Goal: Transaction & Acquisition: Purchase product/service

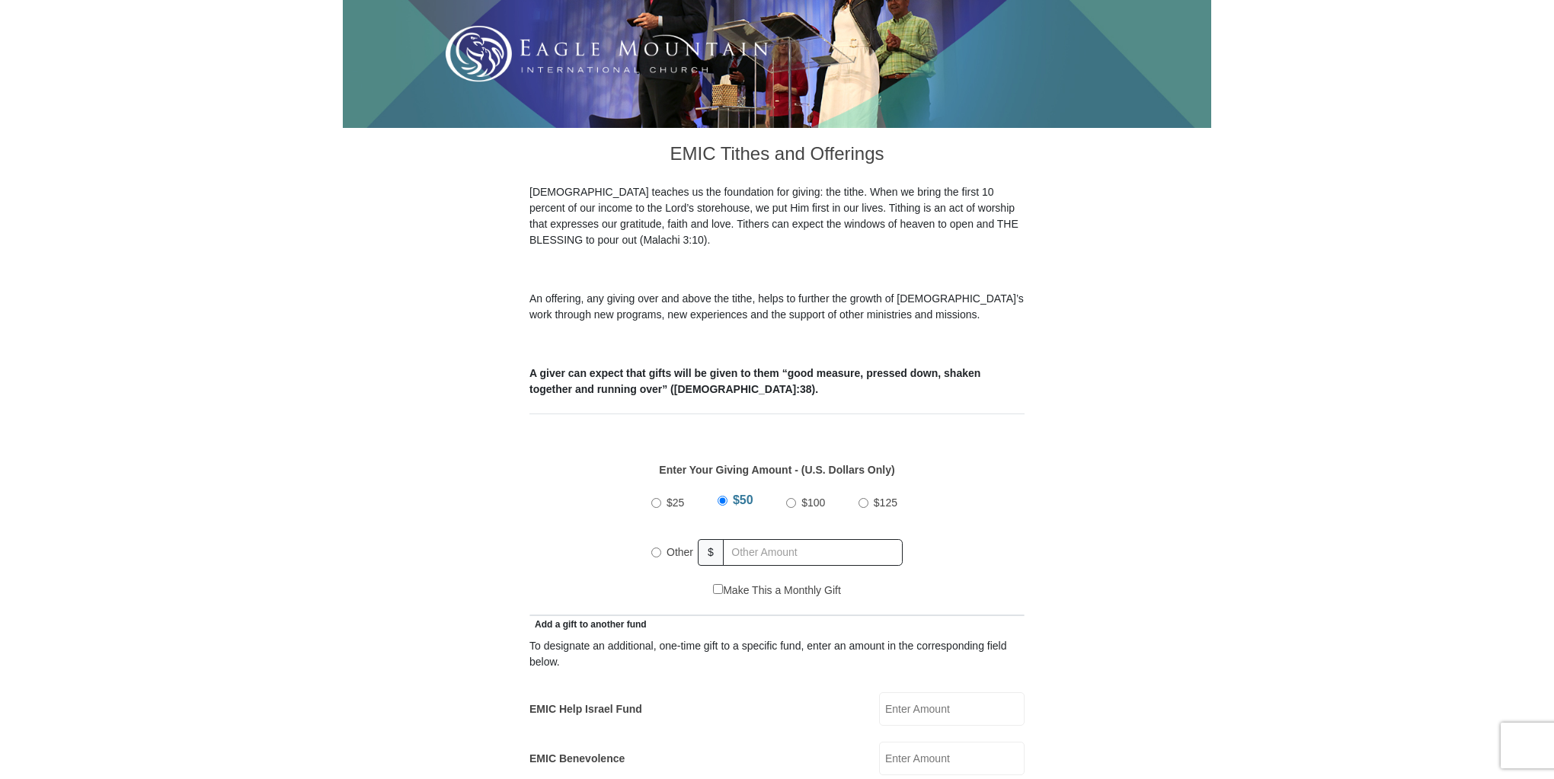
scroll to position [305, 0]
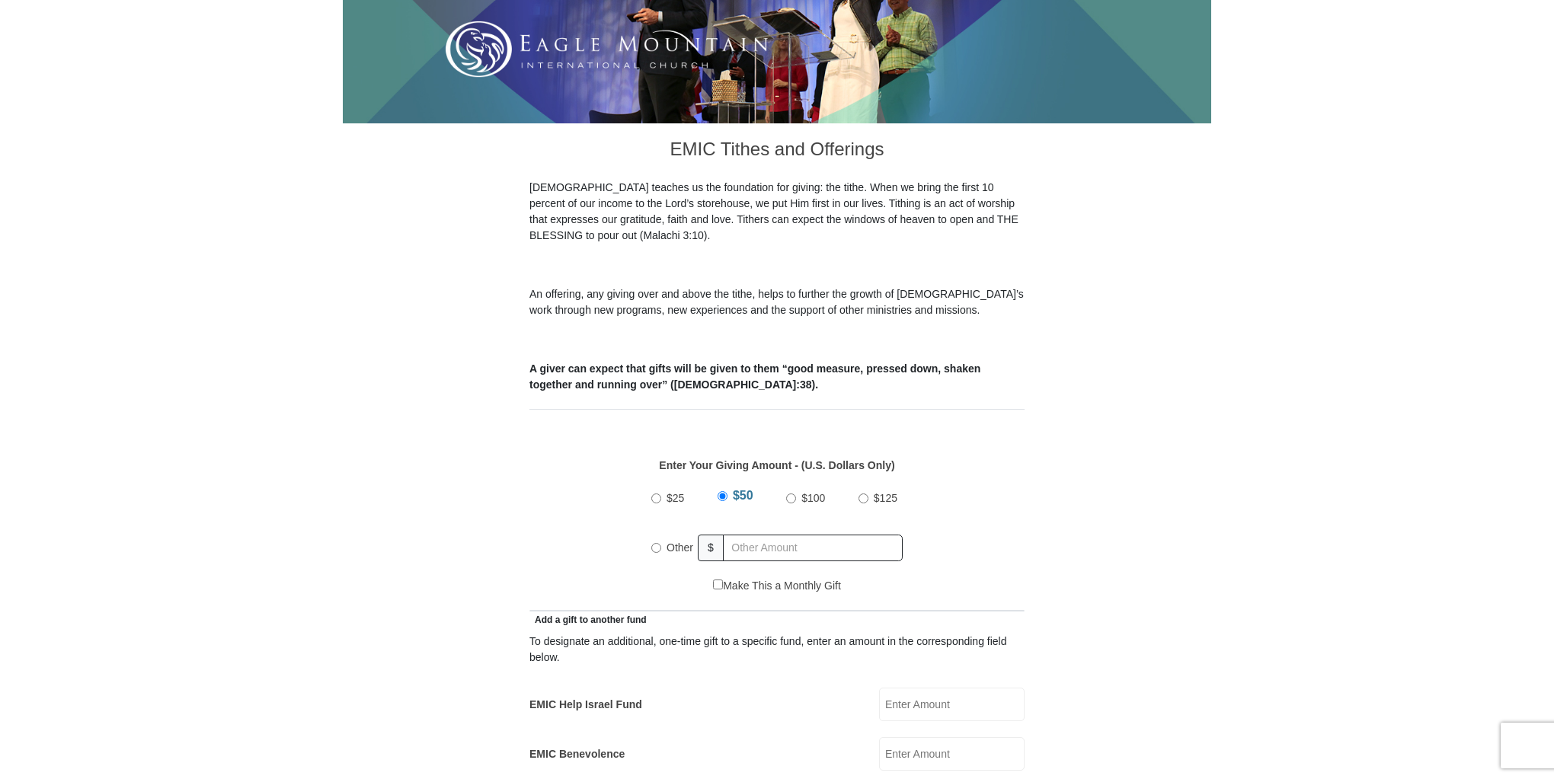
click at [655, 543] on input "Other" at bounding box center [656, 548] width 10 height 10
radio input "true"
click at [747, 535] on input "text" at bounding box center [815, 548] width 174 height 27
type input "321.00"
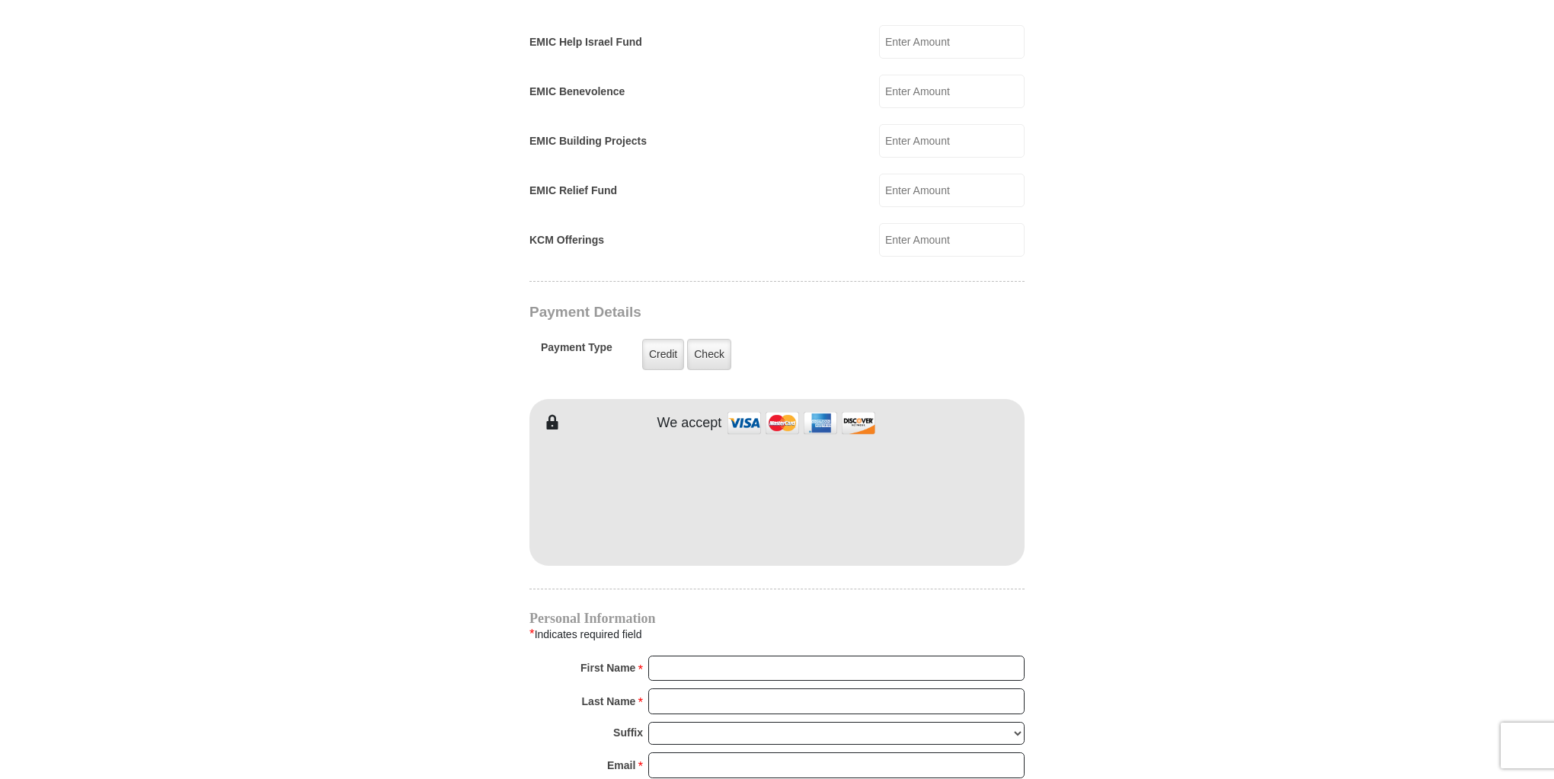
scroll to position [975, 0]
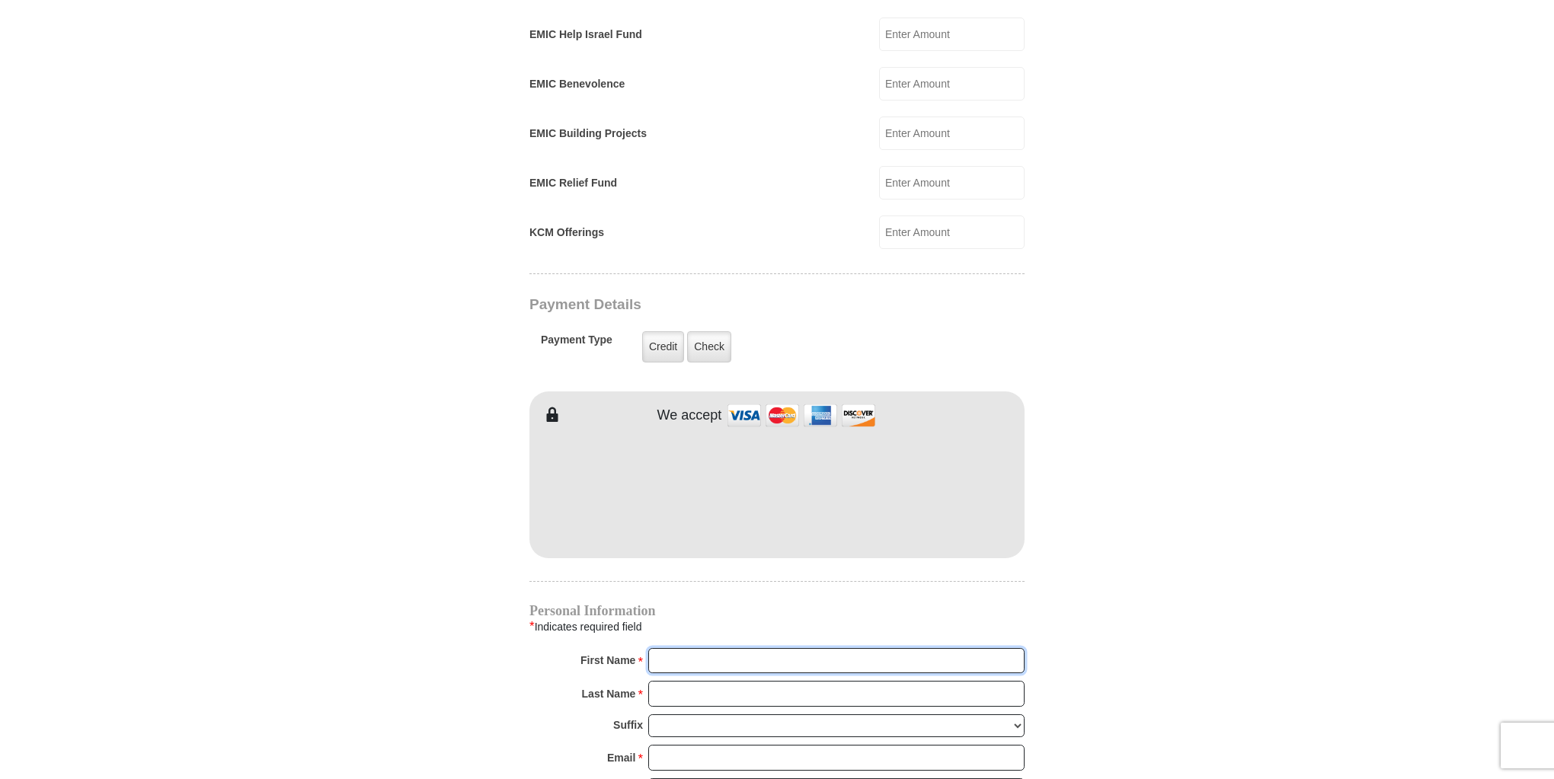
type input "[PERSON_NAME] &"
type input "[PERSON_NAME]"
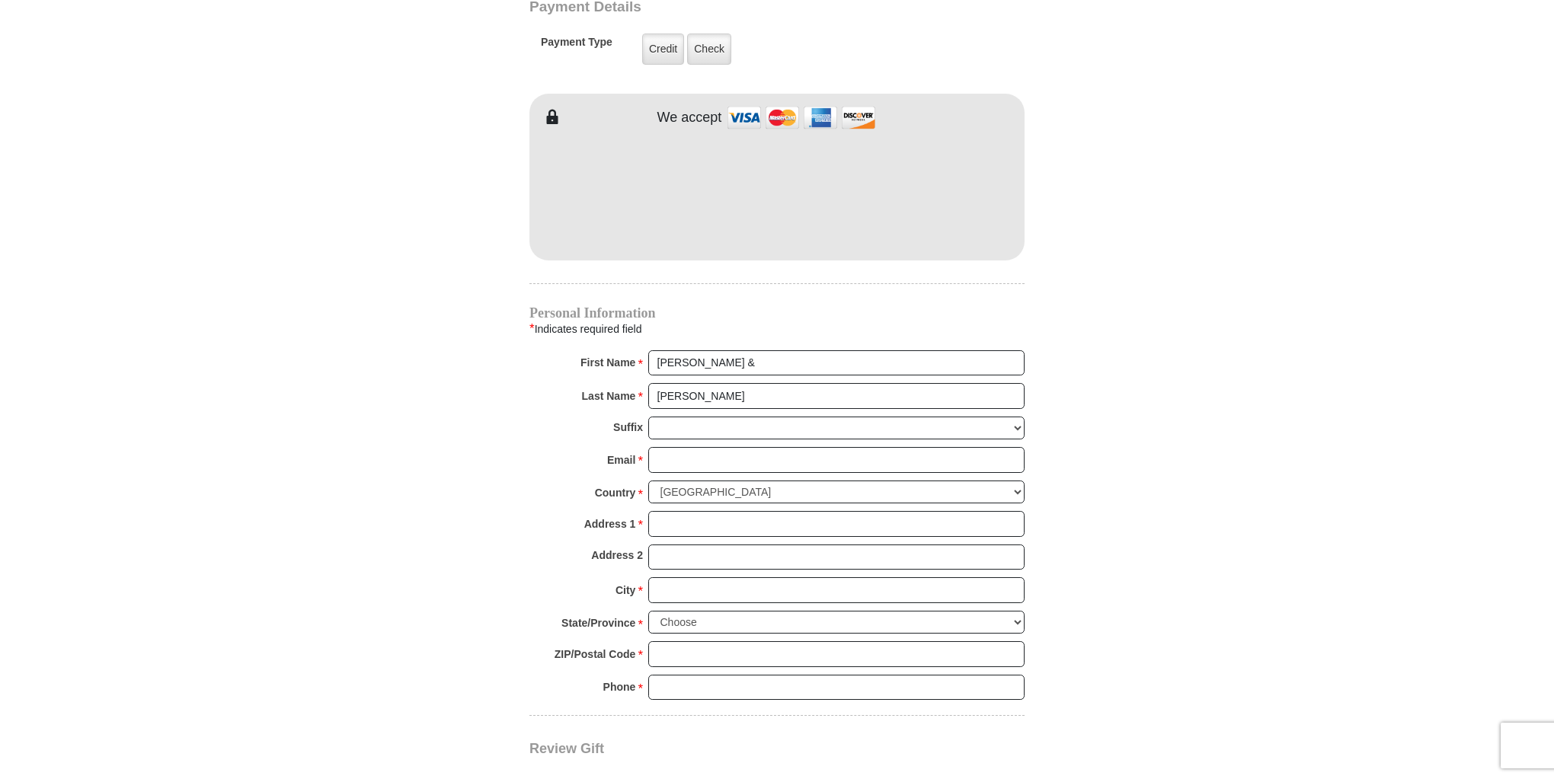
scroll to position [1280, 0]
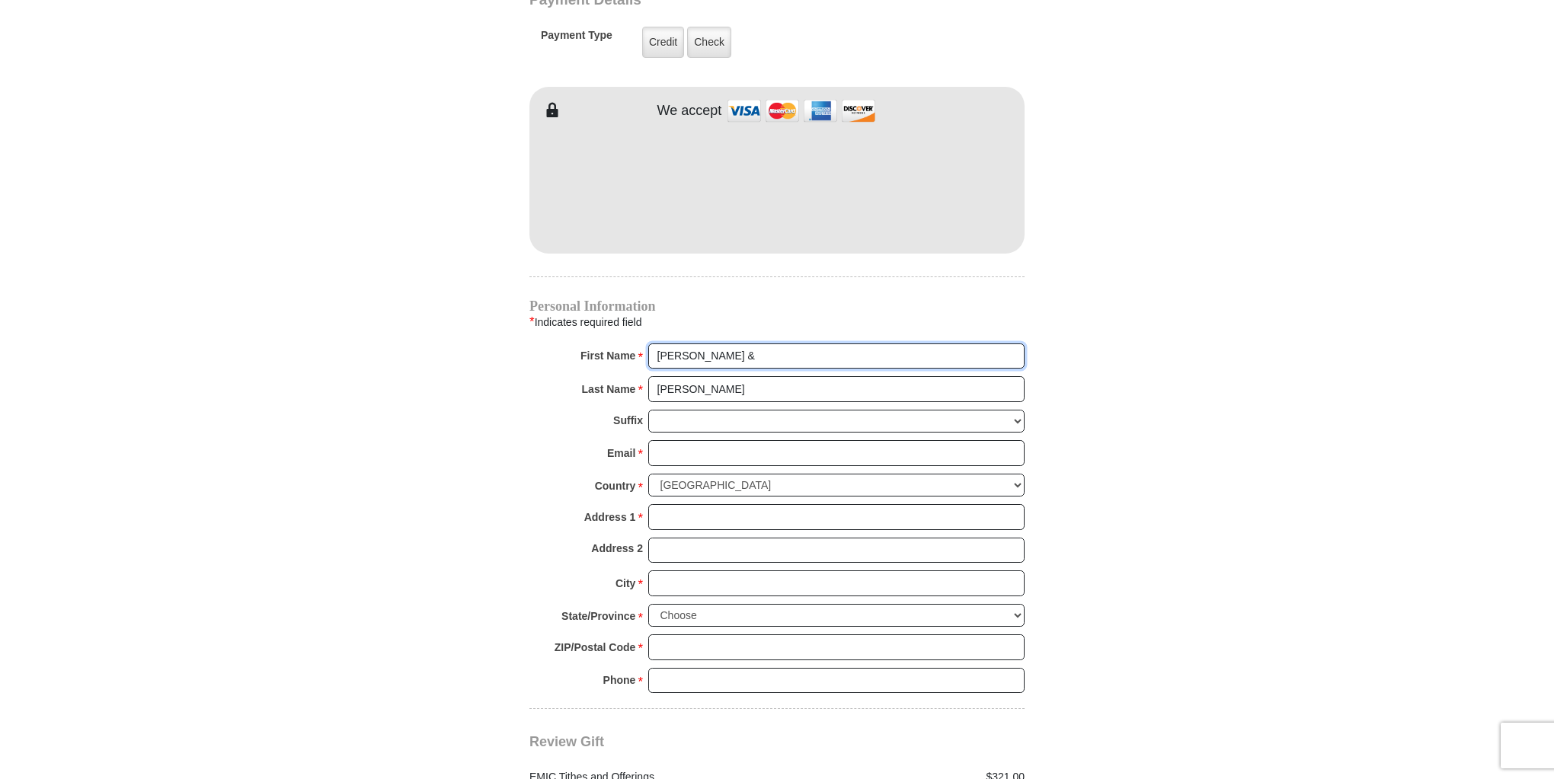
click at [707, 344] on input "[PERSON_NAME] &" at bounding box center [836, 357] width 376 height 26
type input "[PERSON_NAME] & [PERSON_NAME]"
click at [723, 376] on input "[PERSON_NAME]" at bounding box center [836, 389] width 376 height 26
click at [677, 440] on input "Email *" at bounding box center [836, 453] width 376 height 26
type input "[EMAIL_ADDRESS][DOMAIN_NAME]"
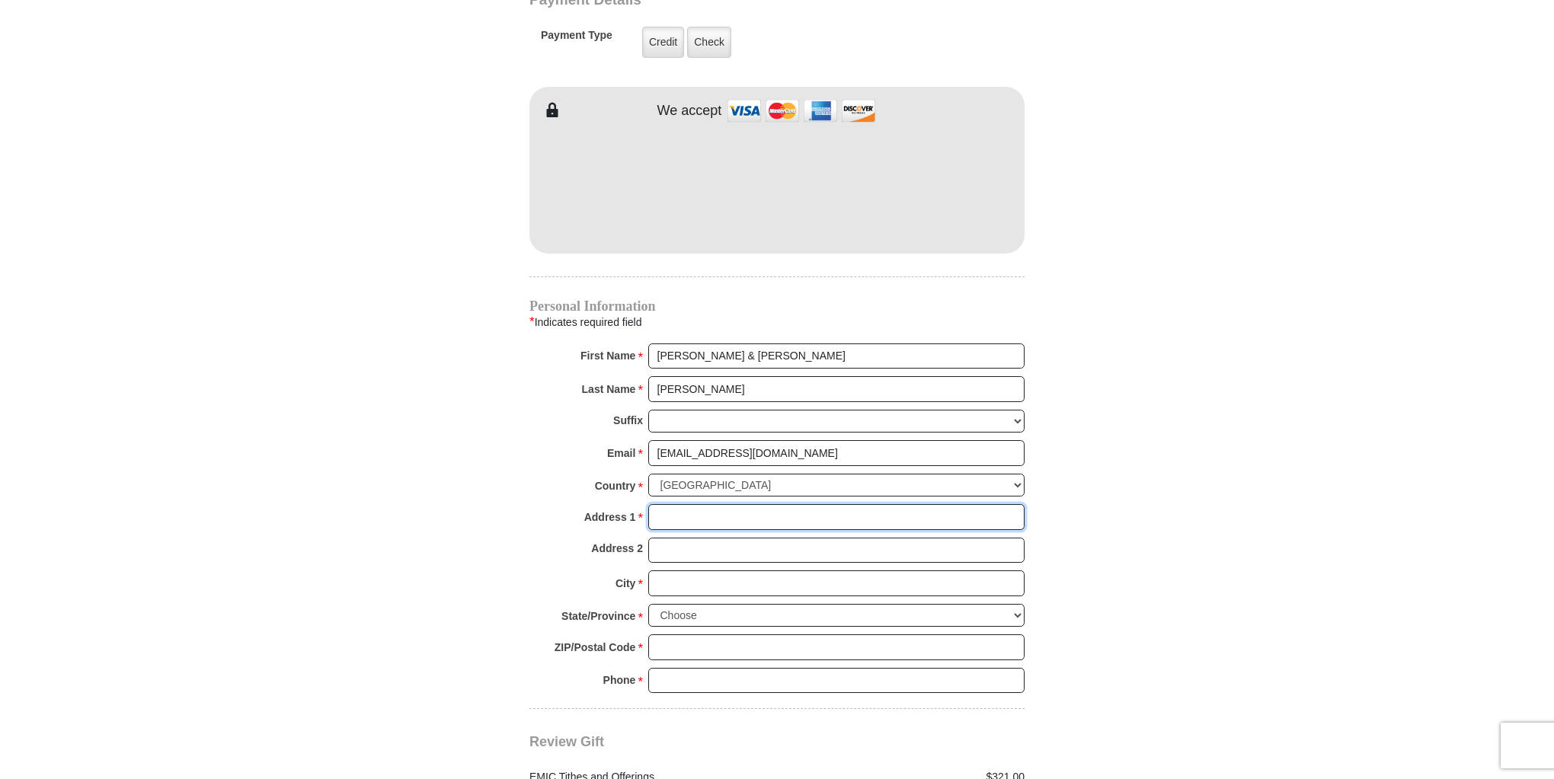
type input "[STREET_ADDRESS]"
type input "Sweet Home"
select select "OR"
type input "97386"
type input "5418180726"
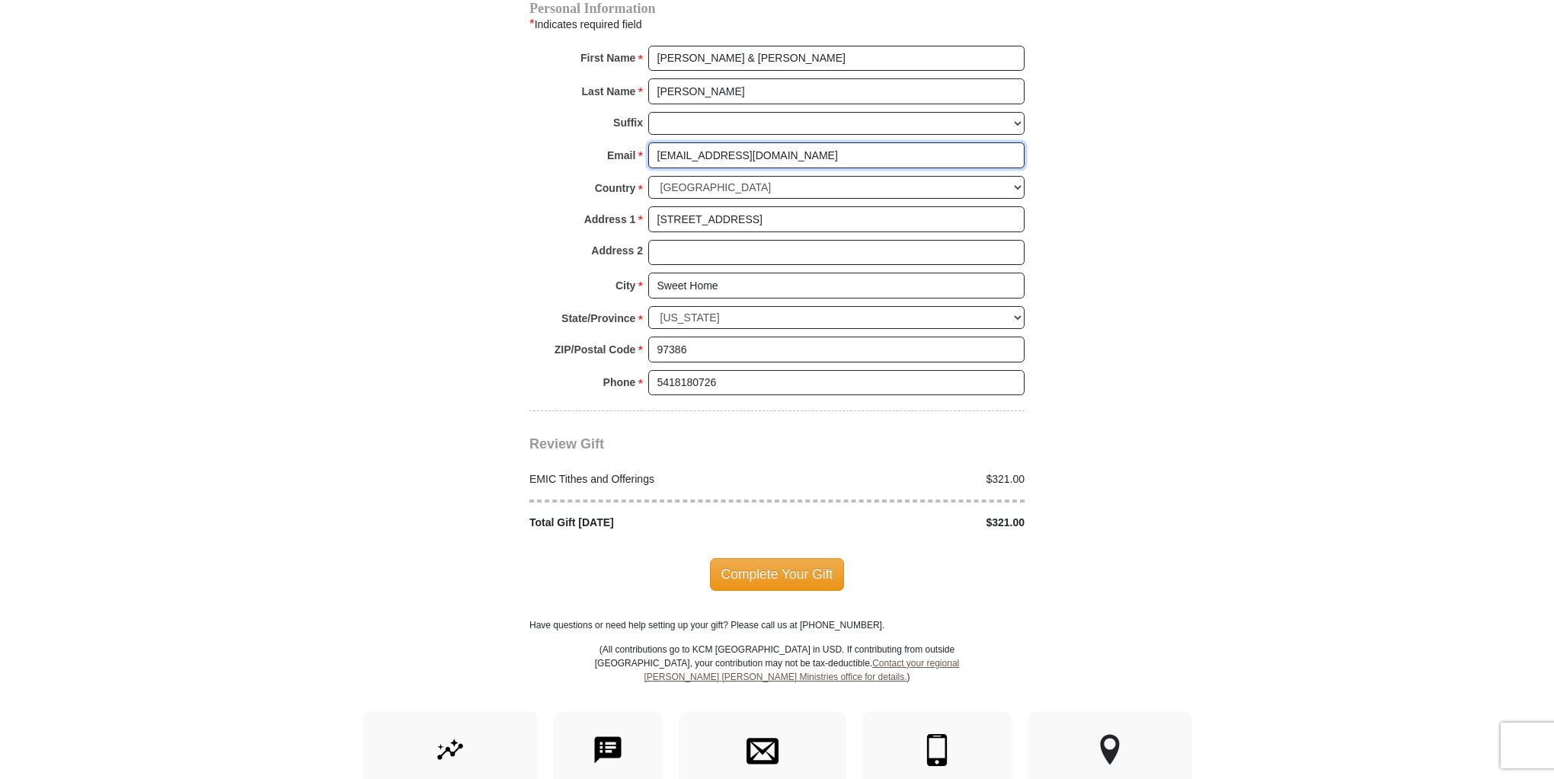
scroll to position [1585, 0]
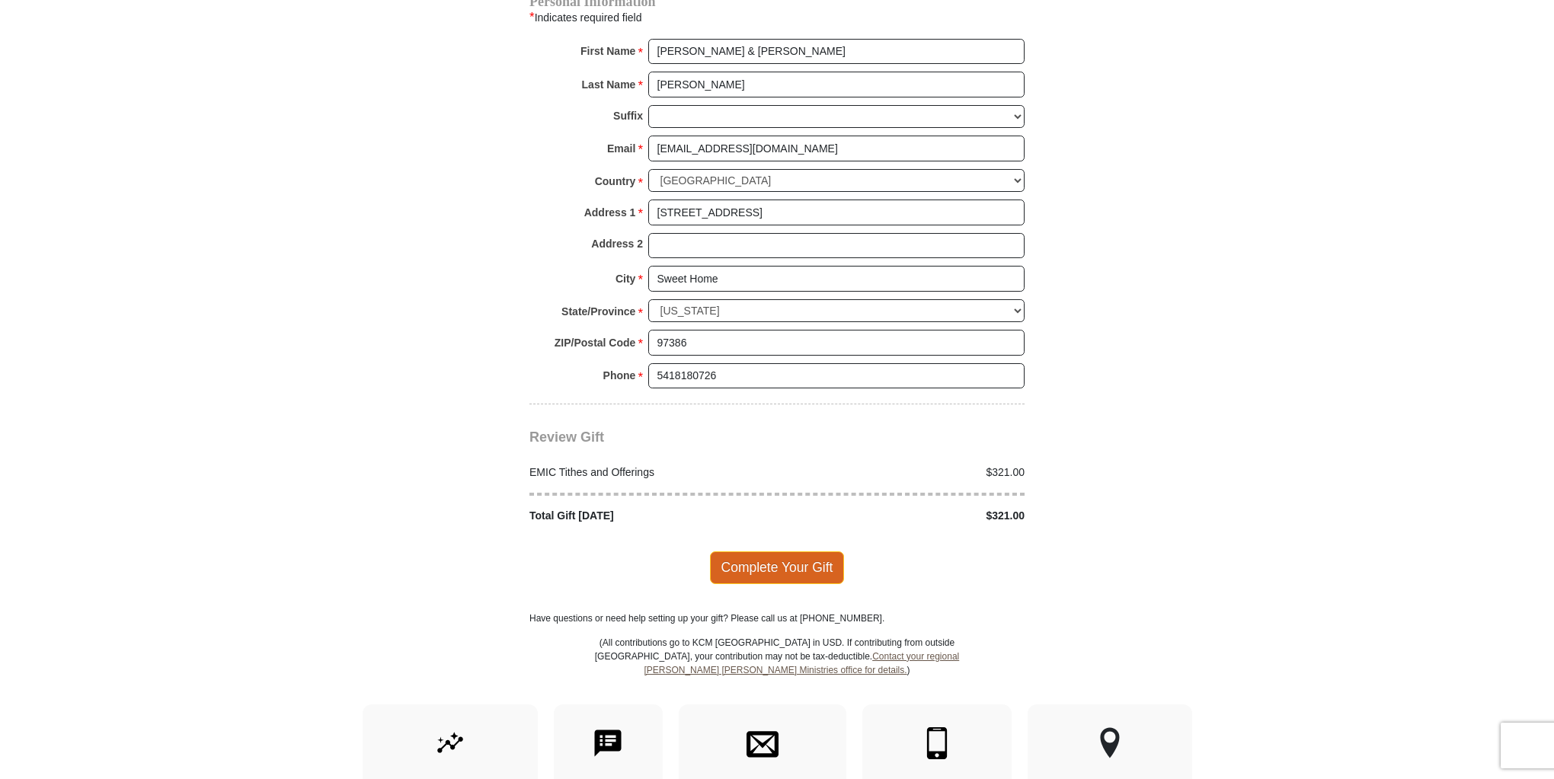
click at [768, 552] on span "Complete Your Gift" at bounding box center [777, 568] width 135 height 32
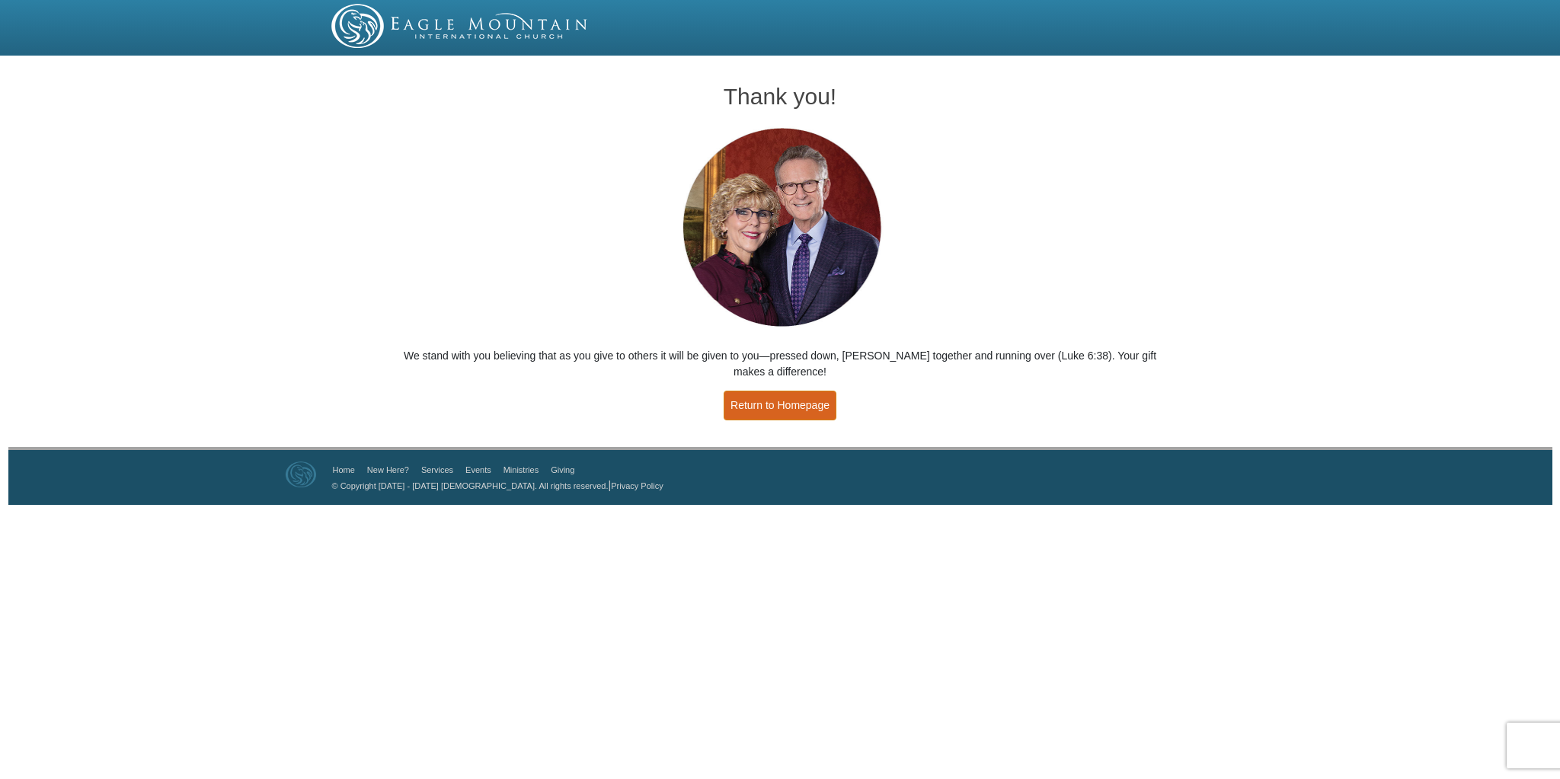
click at [779, 402] on link "Return to Homepage" at bounding box center [780, 406] width 113 height 30
